Goal: Check status: Check status

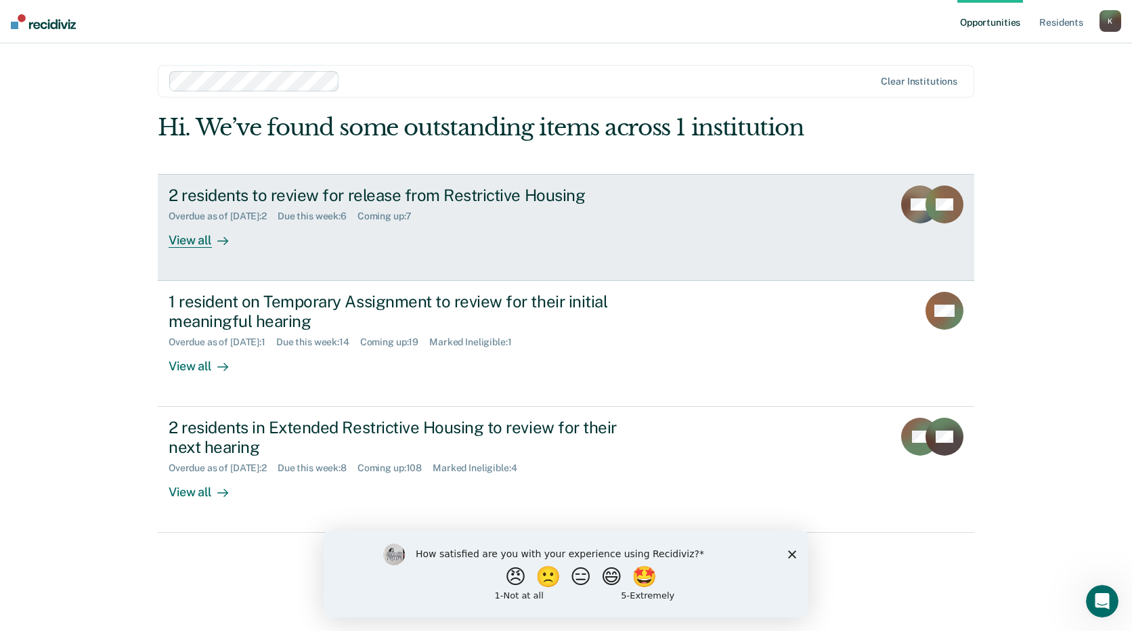
click at [179, 240] on div "View all" at bounding box center [207, 234] width 76 height 26
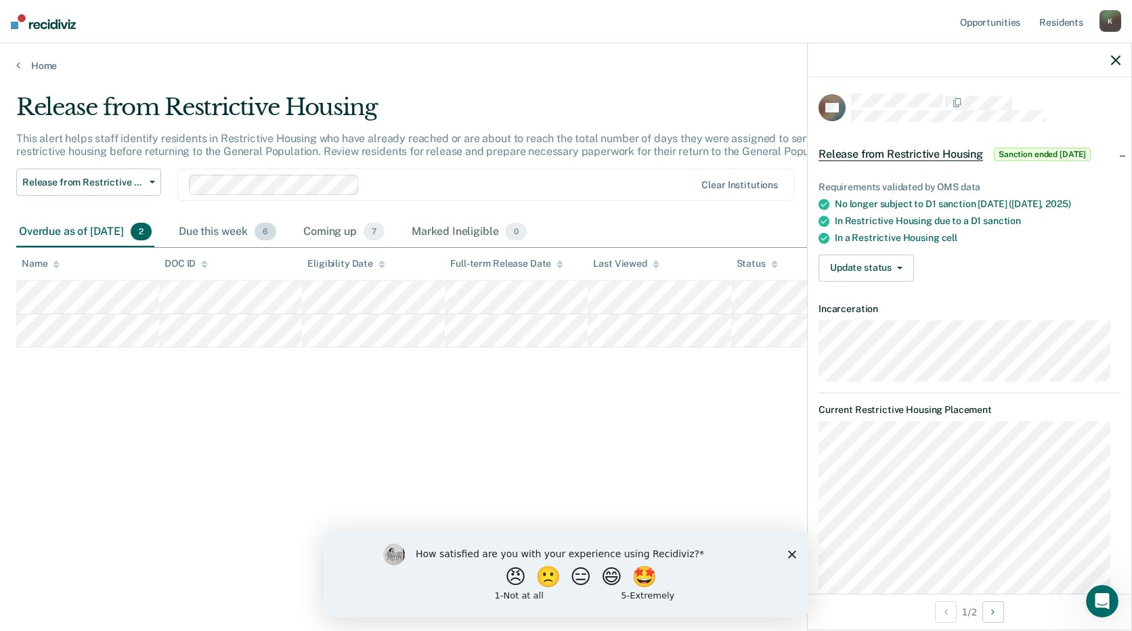
click at [269, 229] on div "Due this week 6" at bounding box center [227, 232] width 103 height 30
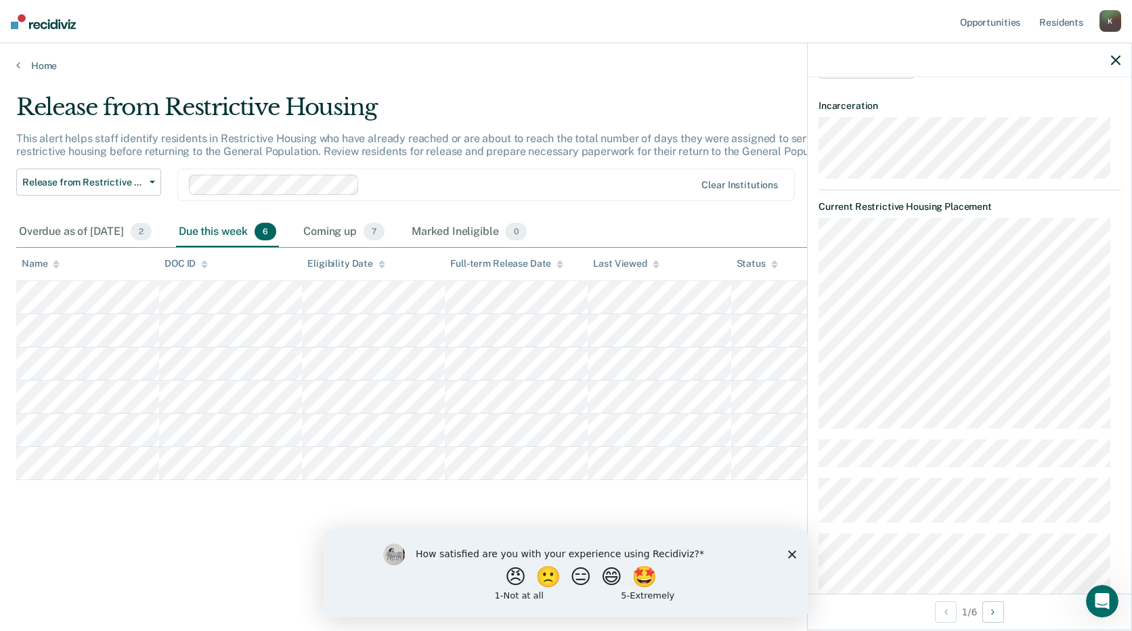
scroll to position [271, 0]
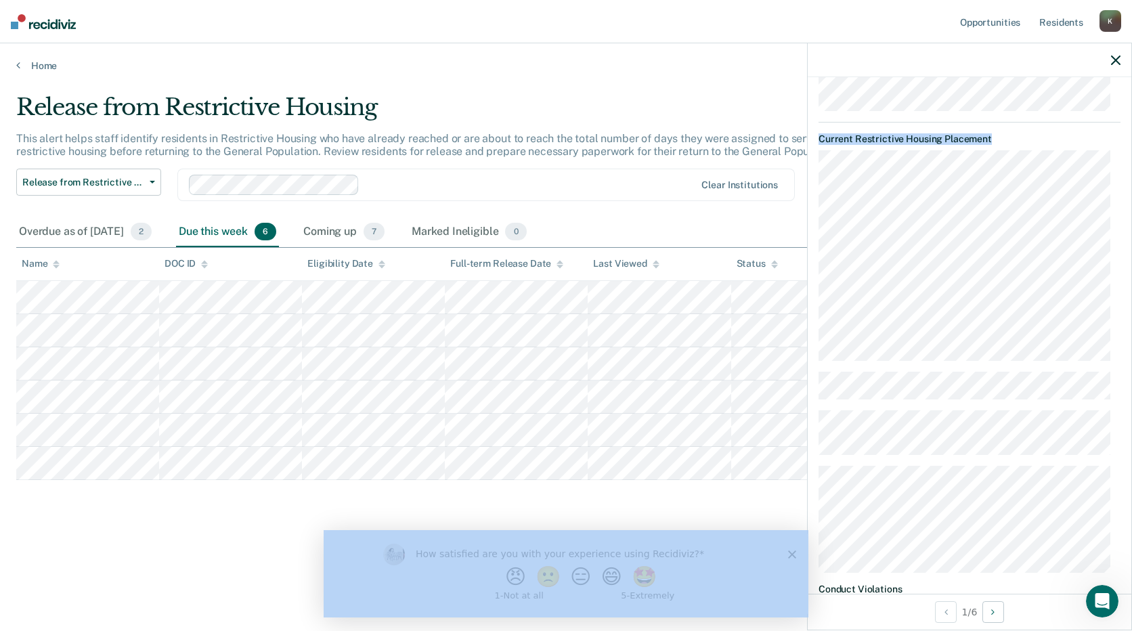
drag, startPoint x: 15, startPoint y: 296, endPoint x: 807, endPoint y: 298, distance: 791.9
click at [807, 298] on body "Looks like you’re using Internet Explorer 11. For faster loading and a better e…" at bounding box center [566, 315] width 1132 height 631
click at [0, 288] on html "Looks like you’re using Internet Explorer 11. For faster loading and a better e…" at bounding box center [566, 315] width 1132 height 631
click at [14, 300] on main "Release from Restrictive Housing This alert helps staff identify residents in R…" at bounding box center [566, 349] width 1132 height 555
click at [112, 542] on div "Release from Restrictive Housing This alert helps staff identify residents in R…" at bounding box center [565, 332] width 1099 height 479
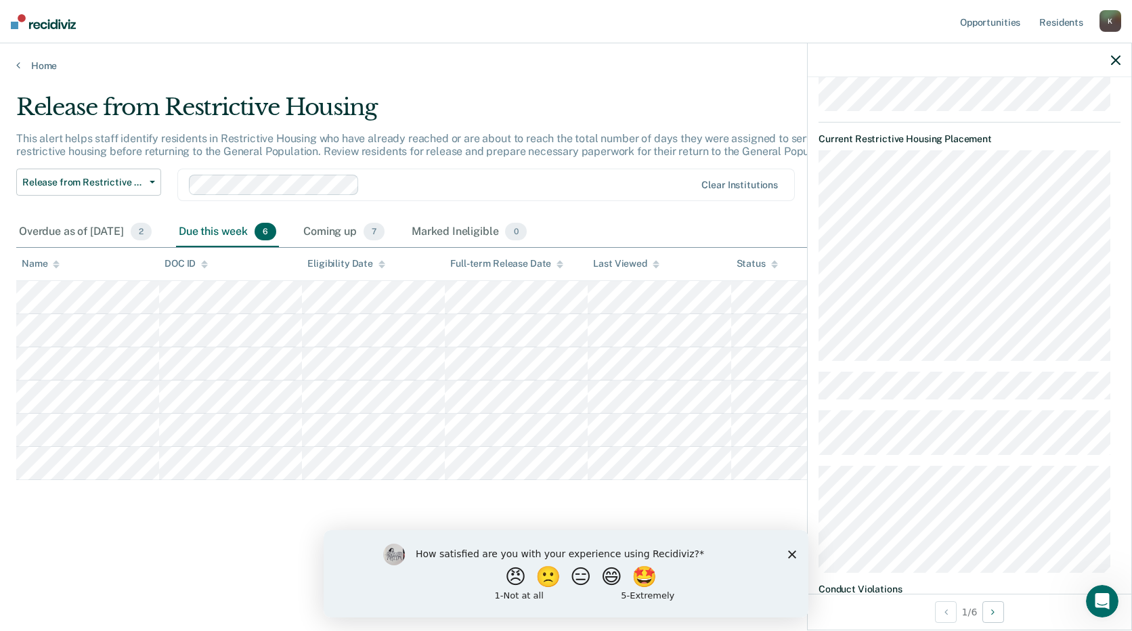
click at [238, 290] on tr at bounding box center [565, 297] width 1099 height 33
click at [215, 580] on main "Release from Restrictive Housing This alert helps staff identify residents in R…" at bounding box center [566, 349] width 1132 height 555
